Goal: Connect with others: Connect with others

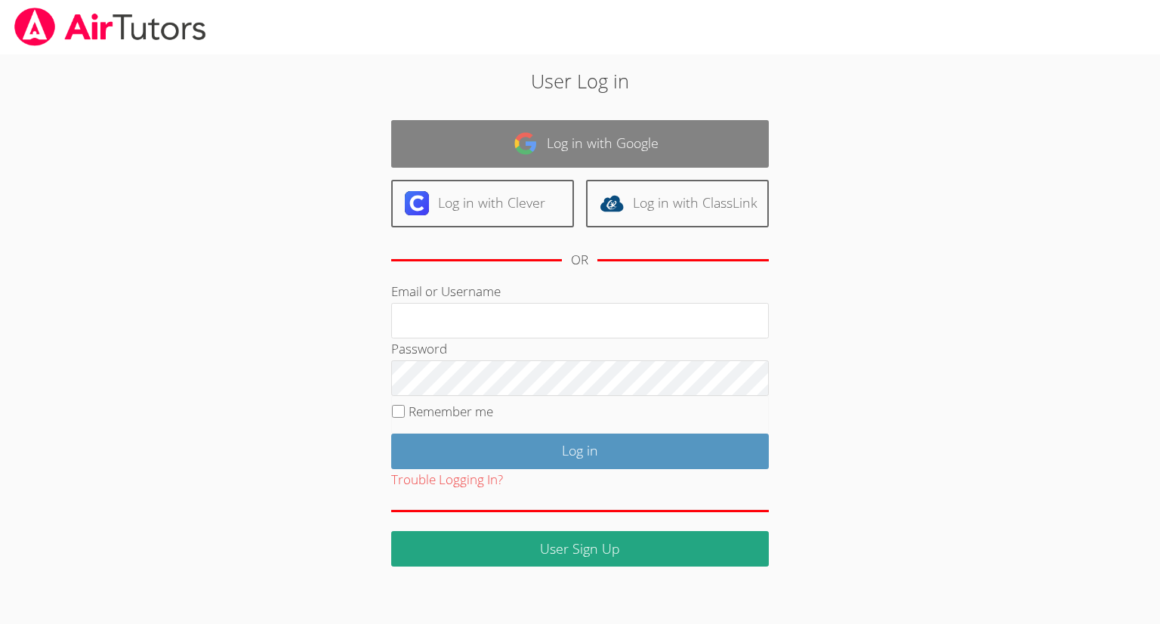
type input "kendrabyrd@airtutors.org"
click at [622, 159] on link "Log in with Google" at bounding box center [580, 144] width 378 height 48
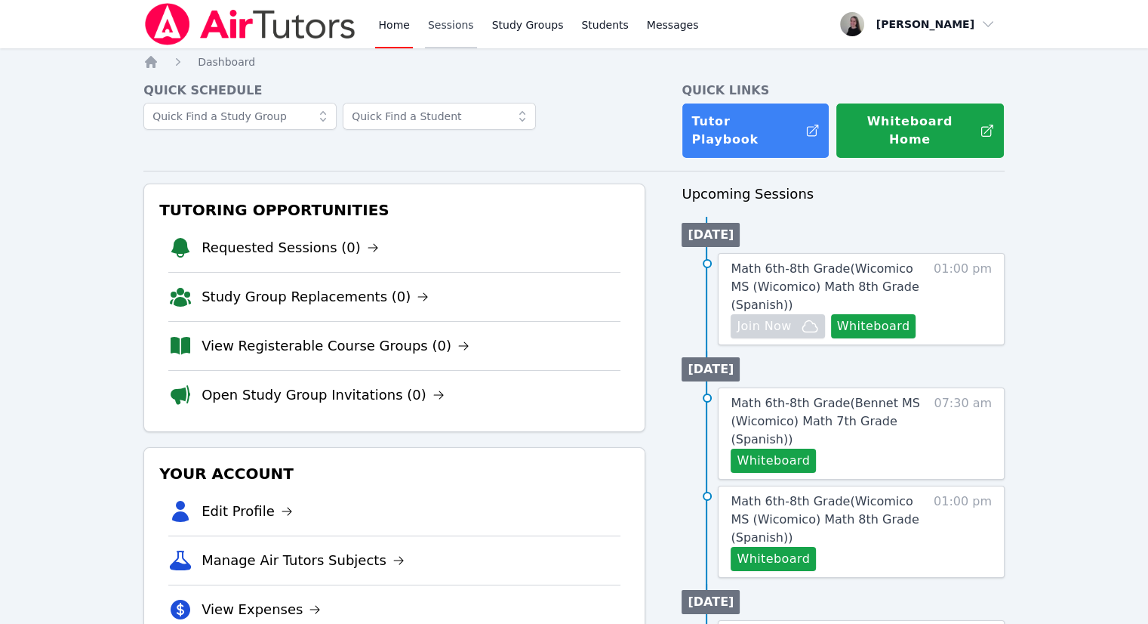
click at [459, 35] on link "Sessions" at bounding box center [451, 24] width 52 height 48
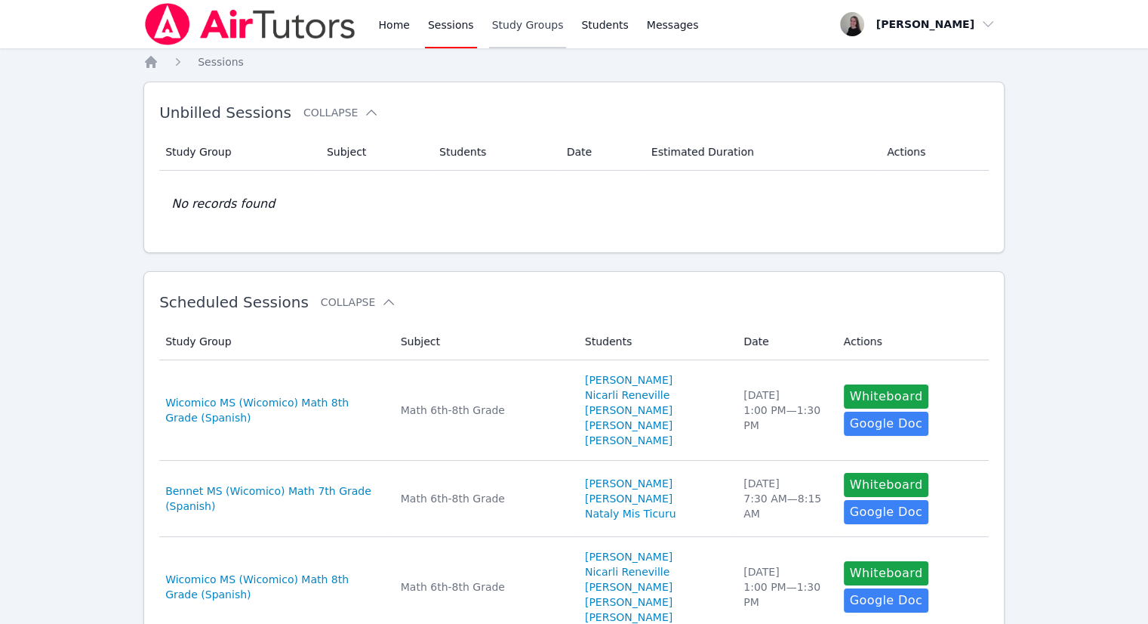
click at [502, 29] on link "Study Groups" at bounding box center [528, 24] width 78 height 48
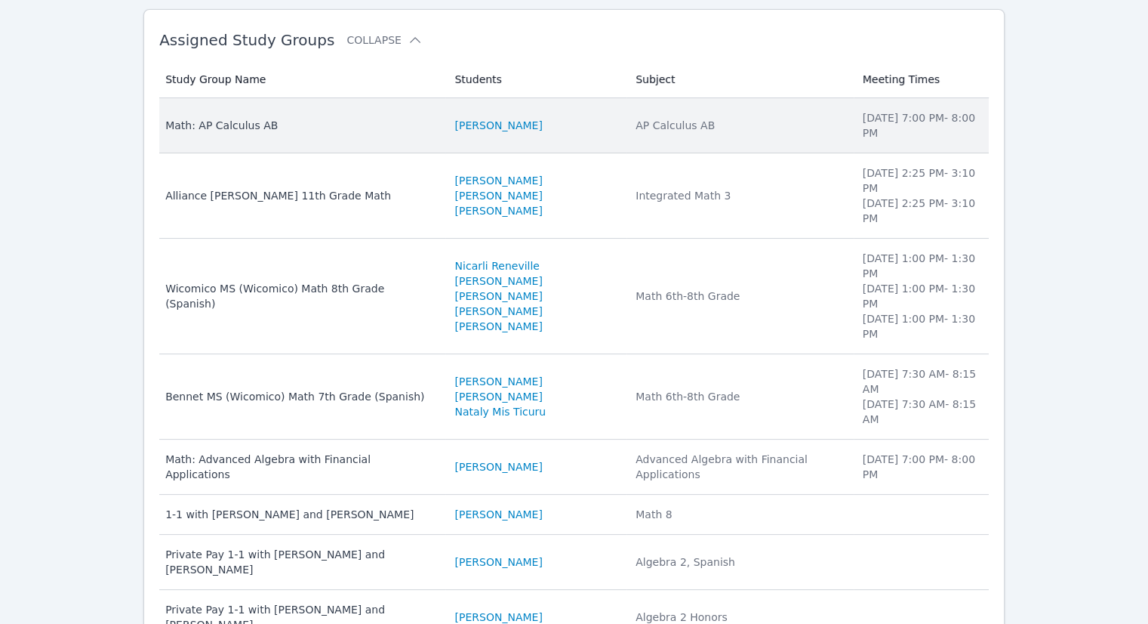
scroll to position [153, 0]
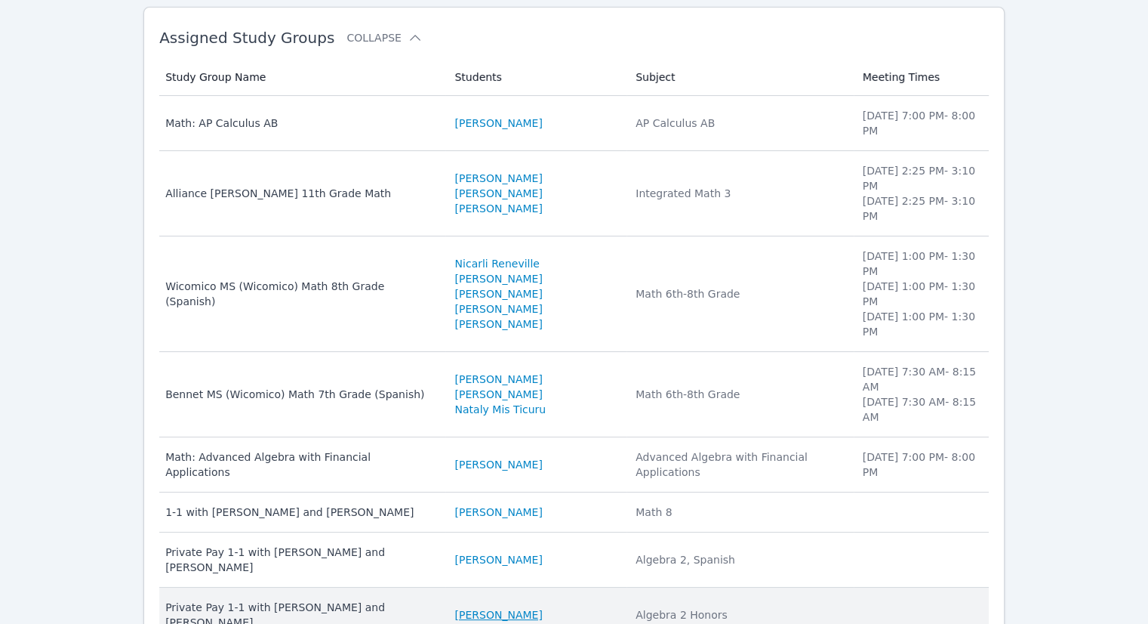
click at [469, 607] on link "[PERSON_NAME]" at bounding box center [499, 614] width 88 height 15
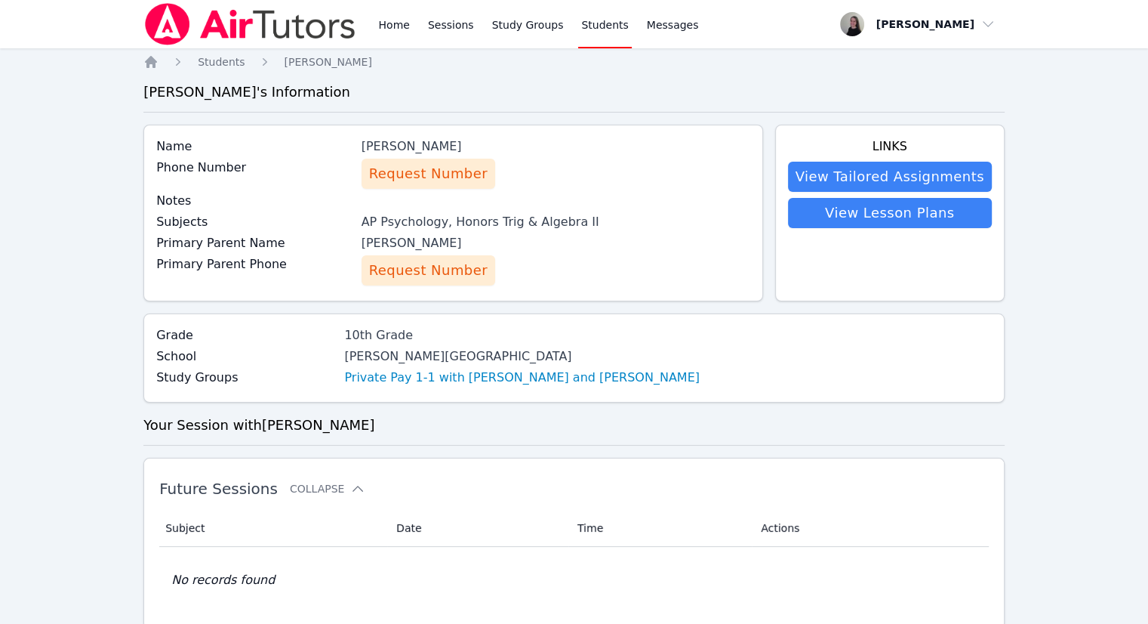
click at [417, 276] on span "Request Number" at bounding box center [428, 270] width 119 height 21
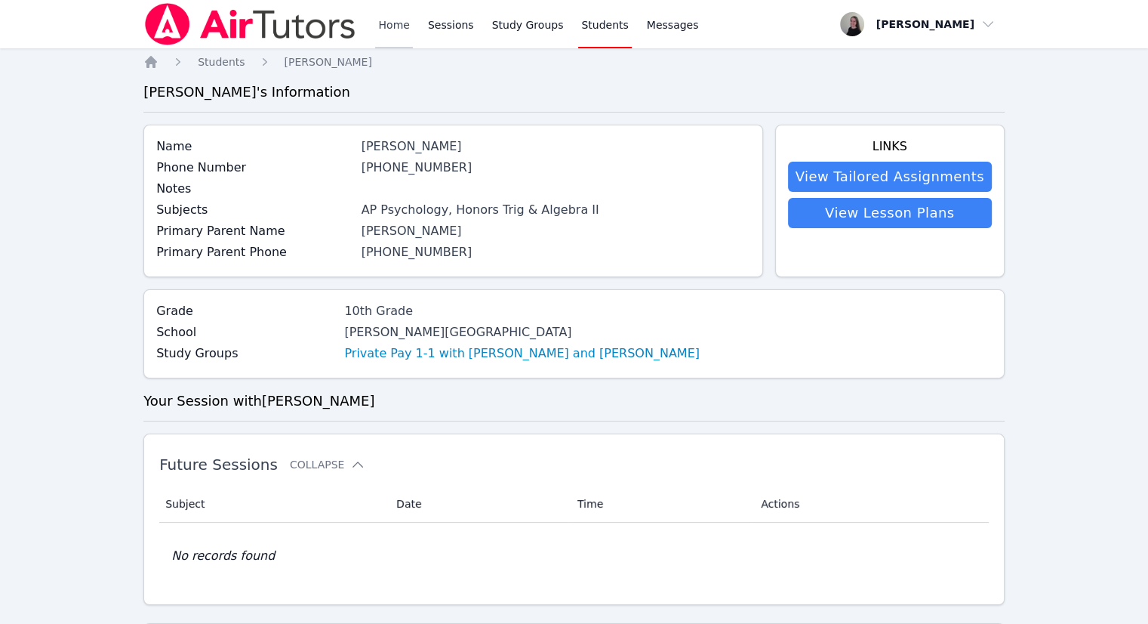
click at [402, 36] on link "Home" at bounding box center [393, 24] width 37 height 48
